Goal: Entertainment & Leisure: Consume media (video, audio)

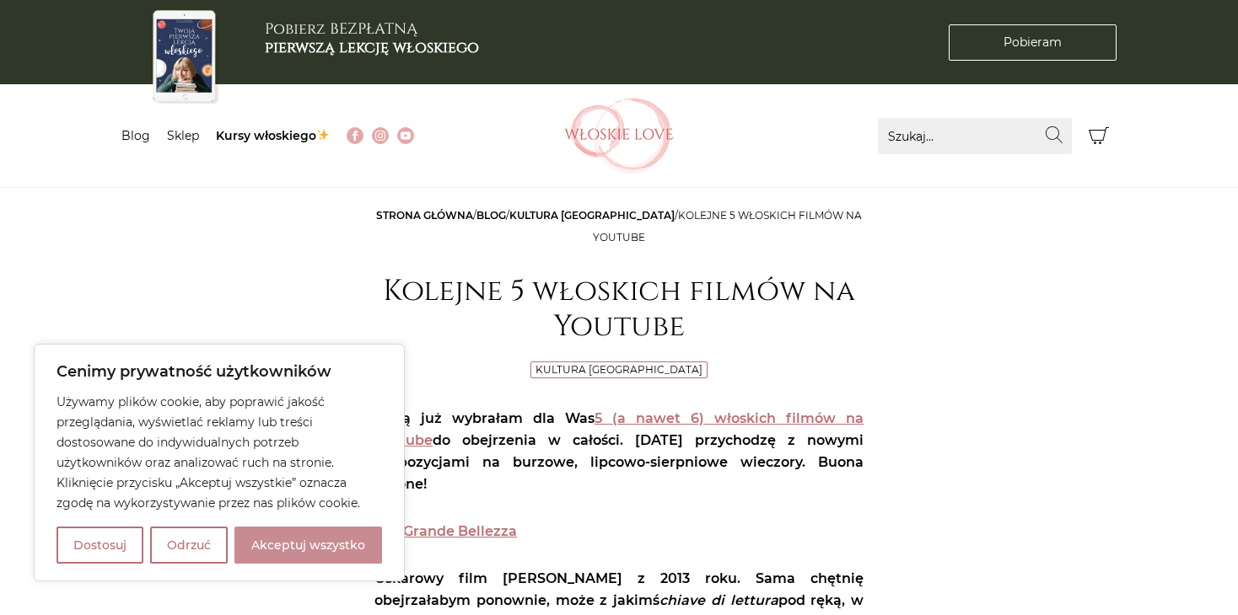
click at [324, 541] on button "Akceptuj wszystko" at bounding box center [308, 545] width 148 height 37
checkbox input "true"
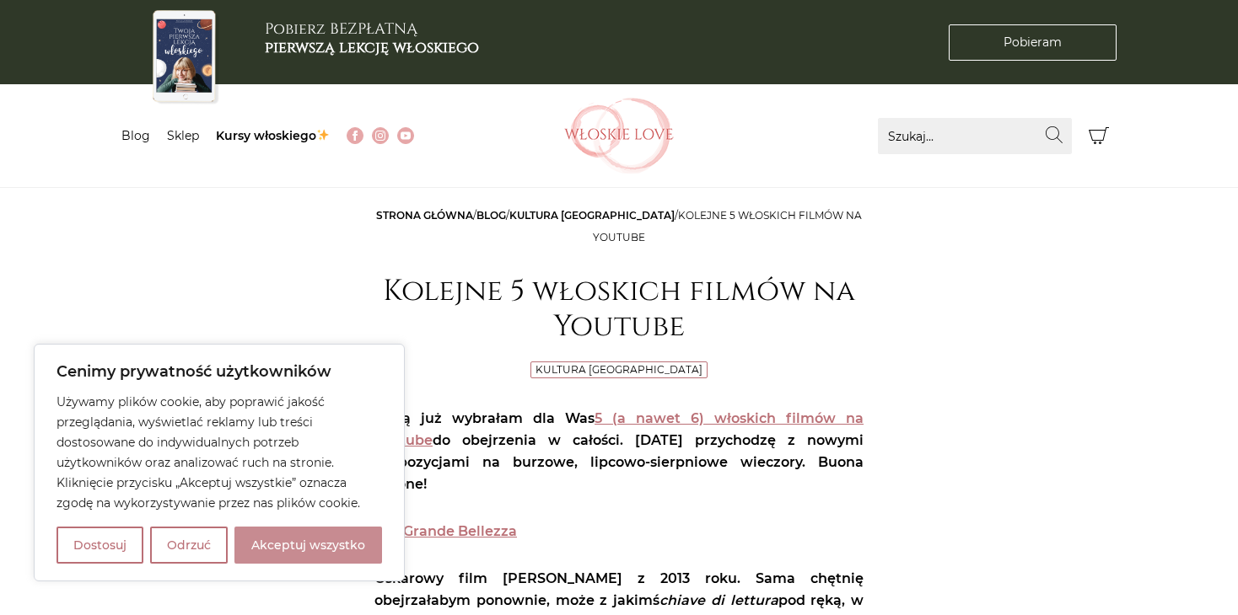
checkbox input "true"
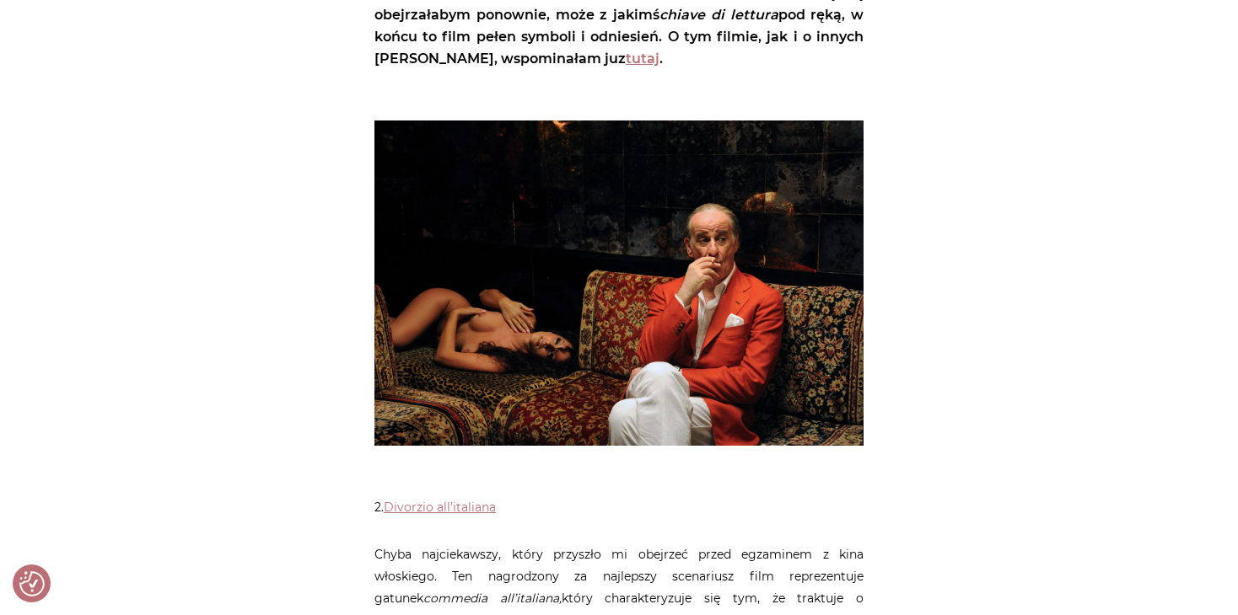
scroll to position [590, 0]
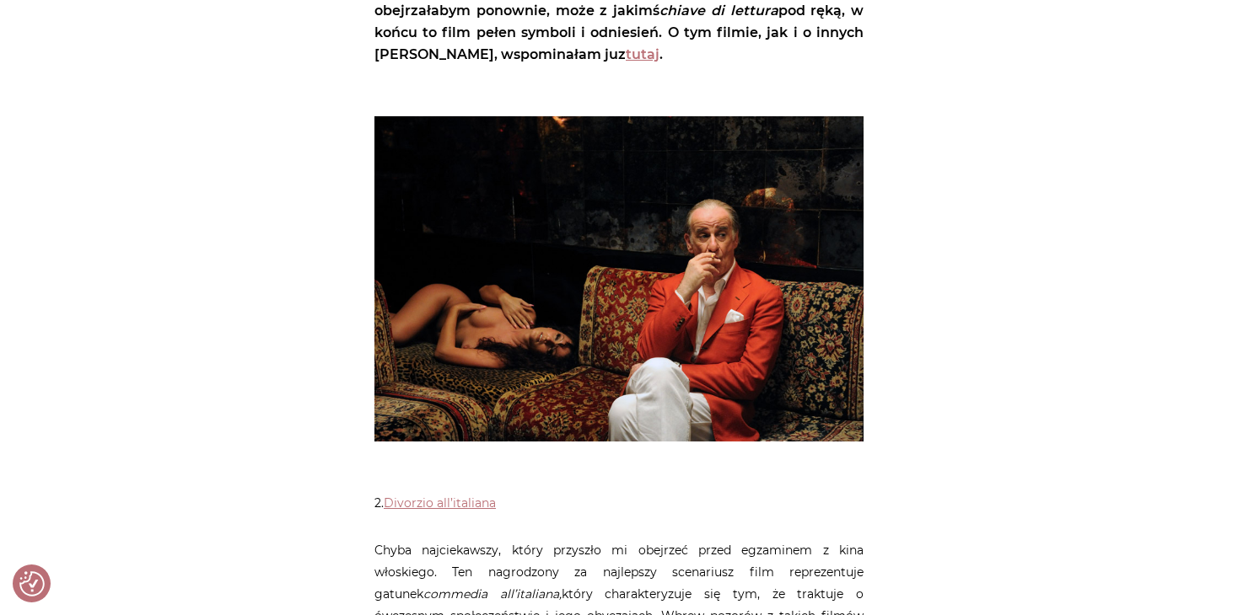
click at [756, 282] on img at bounding box center [618, 278] width 489 height 325
click at [690, 316] on img at bounding box center [618, 278] width 489 height 325
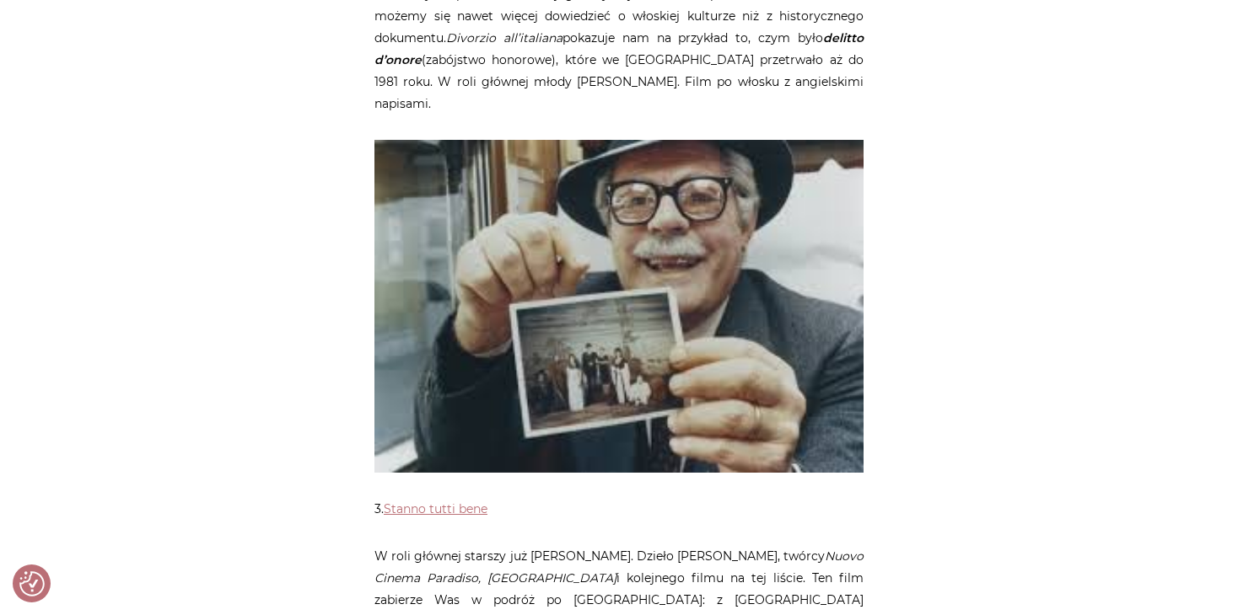
scroll to position [1180, 0]
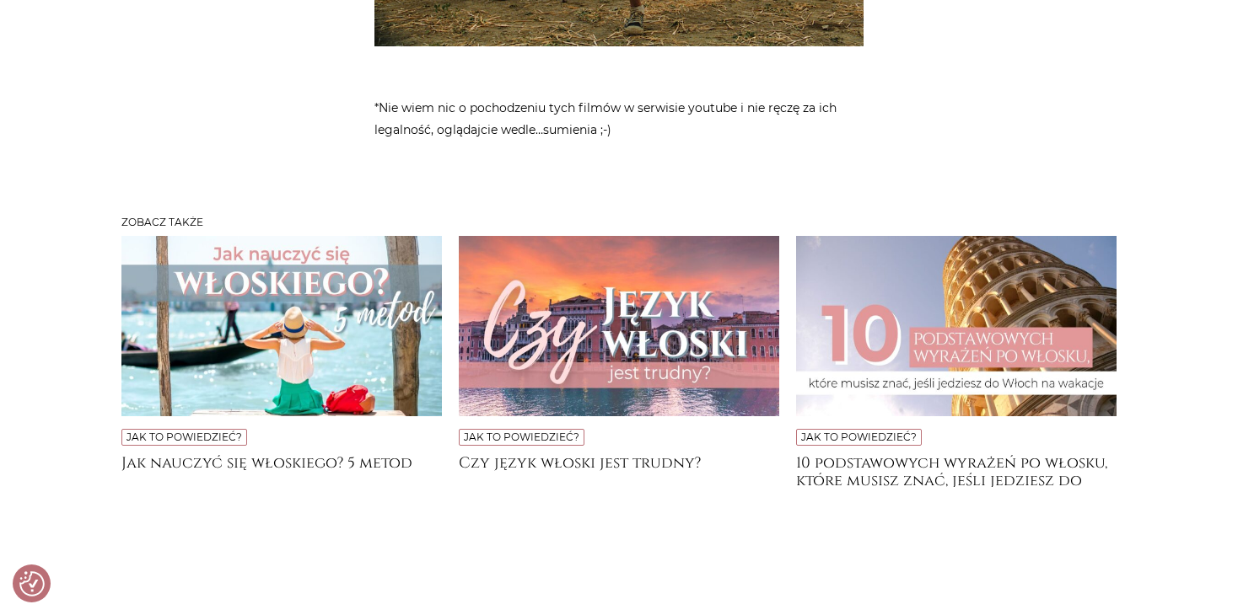
scroll to position [2613, 0]
